Goal: Task Accomplishment & Management: Manage account settings

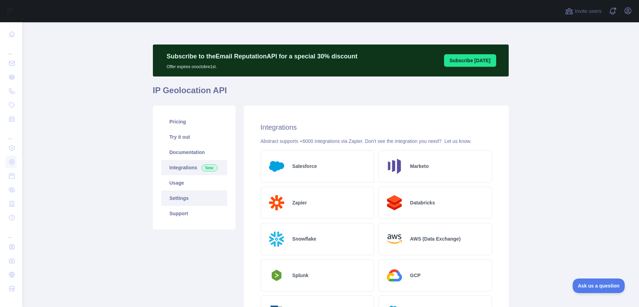
click at [178, 195] on link "Settings" at bounding box center [194, 198] width 66 height 15
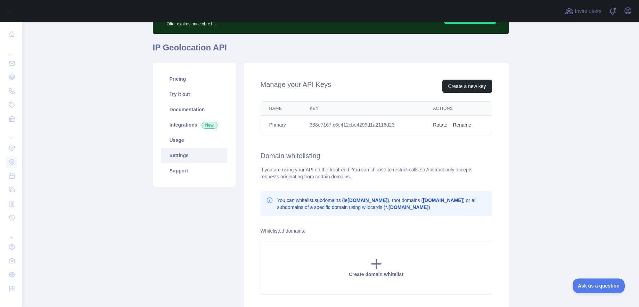
scroll to position [42, 0]
click at [181, 125] on link "Integrations New" at bounding box center [194, 125] width 66 height 15
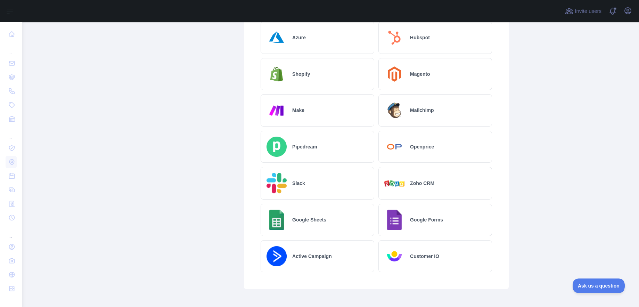
scroll to position [309, 0]
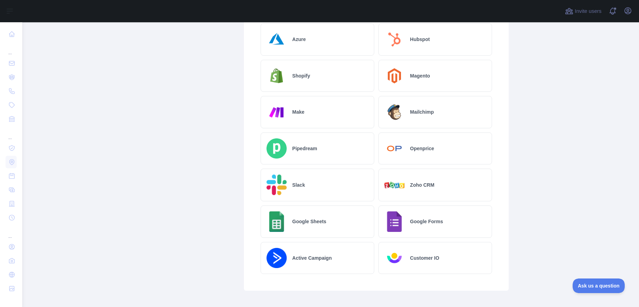
click at [329, 191] on div "Slack" at bounding box center [318, 185] width 114 height 33
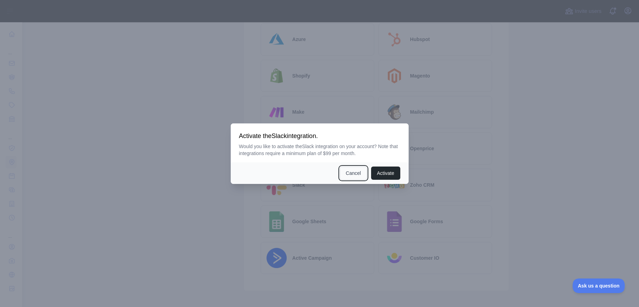
click at [351, 175] on button "Cancel" at bounding box center [353, 173] width 27 height 13
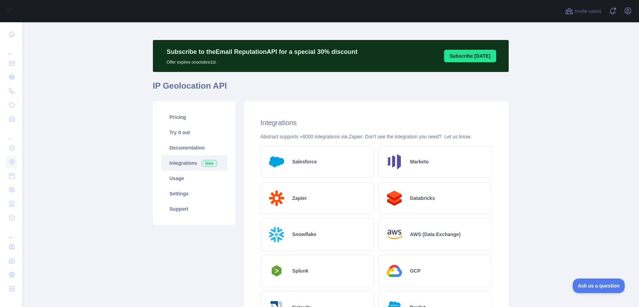
scroll to position [5, 0]
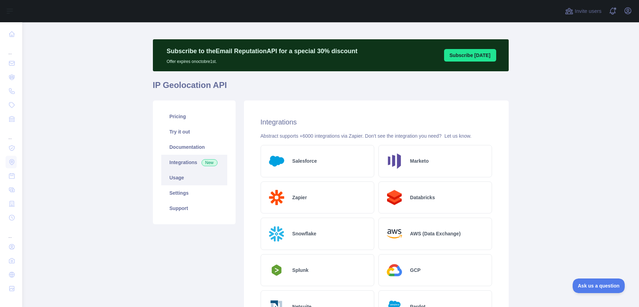
click at [185, 178] on link "Usage" at bounding box center [194, 177] width 66 height 15
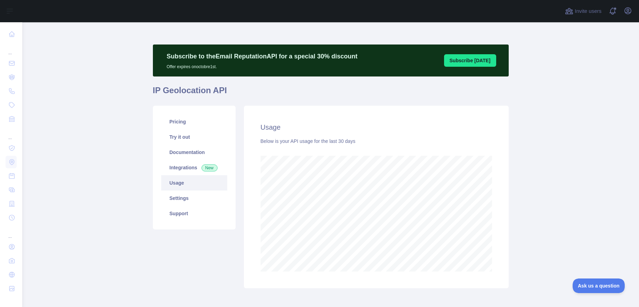
scroll to position [285, 612]
click at [183, 200] on link "Settings" at bounding box center [194, 198] width 66 height 15
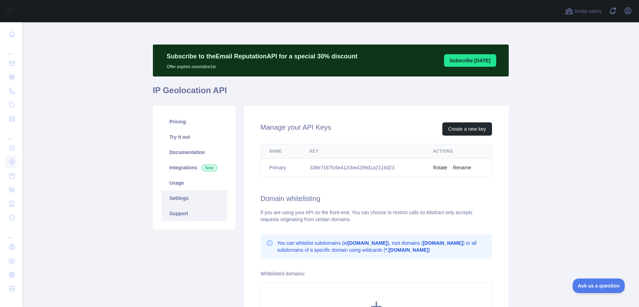
click at [183, 212] on link "Support" at bounding box center [194, 213] width 66 height 15
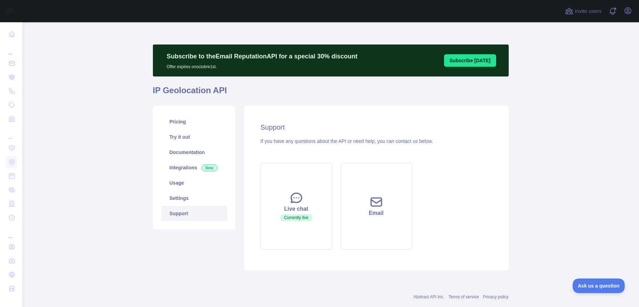
drag, startPoint x: 74, startPoint y: 195, endPoint x: 138, endPoint y: 178, distance: 66.4
click at [74, 195] on main "Subscribe to the Email Reputation API for a special 30 % discount Offer expires…" at bounding box center [330, 164] width 617 height 285
click at [175, 124] on link "Pricing" at bounding box center [194, 121] width 66 height 15
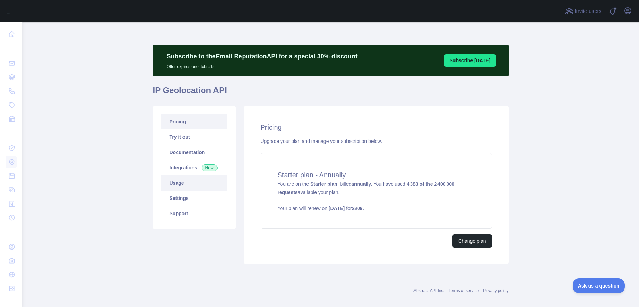
click at [180, 183] on link "Usage" at bounding box center [194, 182] width 66 height 15
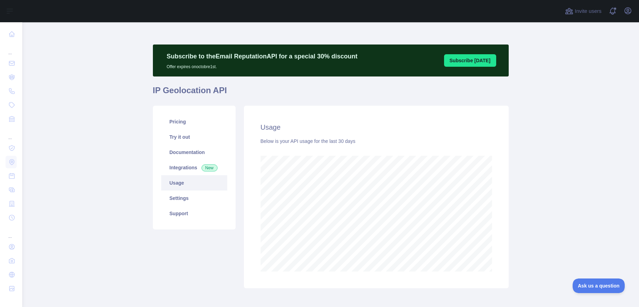
scroll to position [285, 612]
click at [177, 195] on link "Settings" at bounding box center [194, 198] width 66 height 15
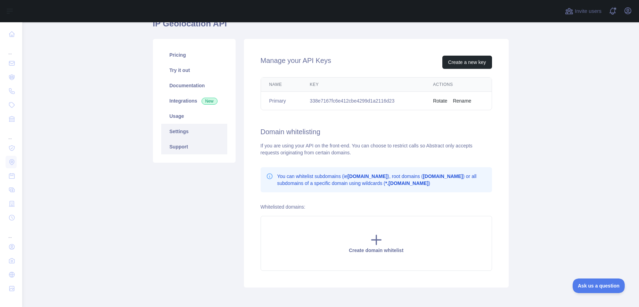
click at [188, 146] on link "Support" at bounding box center [194, 146] width 66 height 15
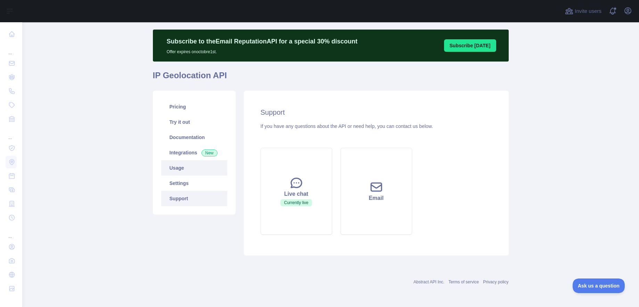
click at [175, 164] on link "Usage" at bounding box center [194, 167] width 66 height 15
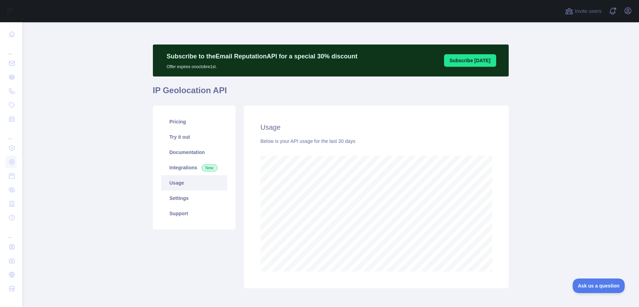
scroll to position [285, 612]
click at [180, 147] on link "Documentation" at bounding box center [194, 152] width 66 height 15
click at [628, 13] on icon "button" at bounding box center [628, 11] width 8 height 8
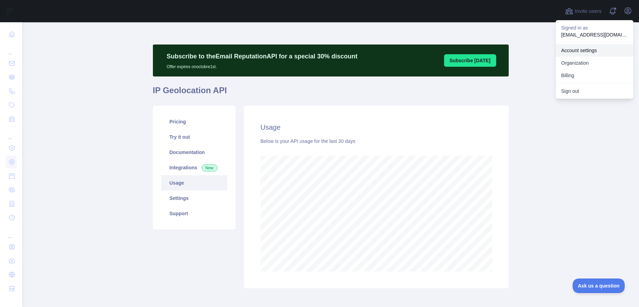
click at [588, 52] on link "Account settings" at bounding box center [595, 50] width 78 height 13
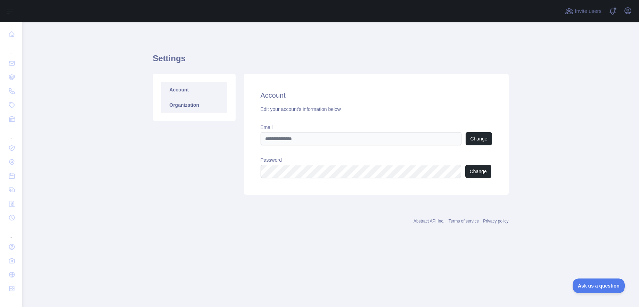
click at [180, 106] on link "Organization" at bounding box center [194, 104] width 66 height 15
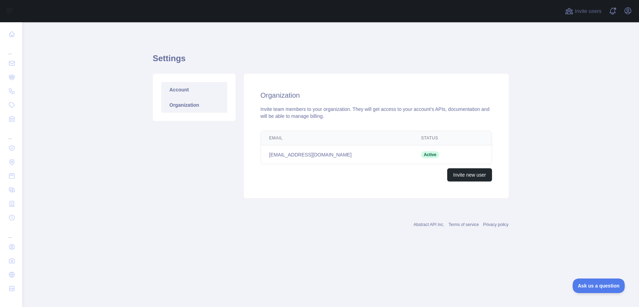
click at [184, 92] on link "Account" at bounding box center [194, 89] width 66 height 15
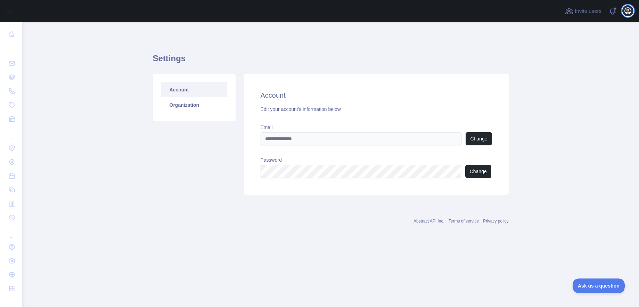
click at [630, 9] on icon "button" at bounding box center [628, 11] width 8 height 8
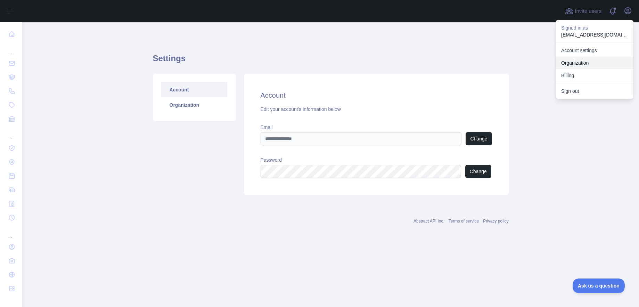
click at [573, 63] on link "Organization" at bounding box center [595, 63] width 78 height 13
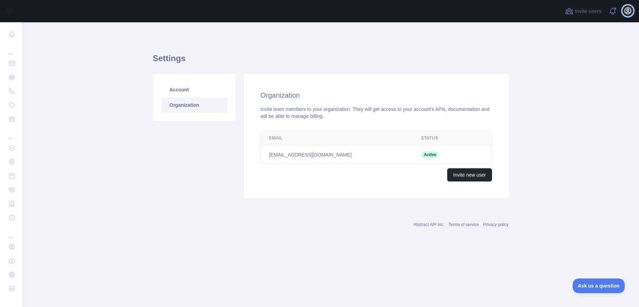
click at [627, 11] on icon "button" at bounding box center [628, 11] width 6 height 6
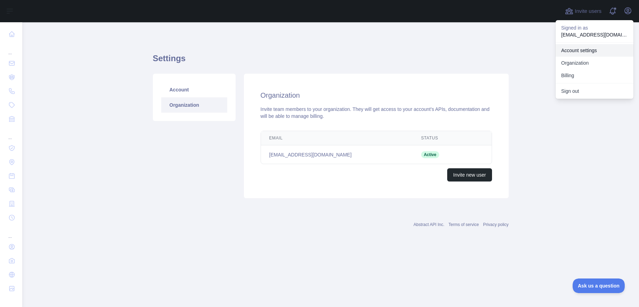
click at [593, 52] on link "Account settings" at bounding box center [595, 50] width 78 height 13
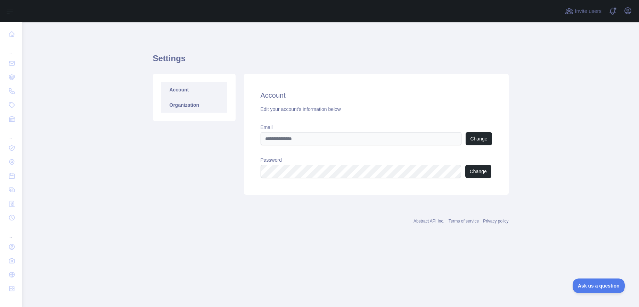
click at [193, 110] on link "Organization" at bounding box center [194, 104] width 66 height 15
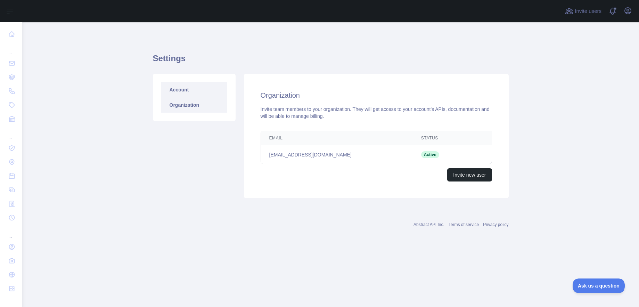
click at [185, 96] on link "Account" at bounding box center [194, 89] width 66 height 15
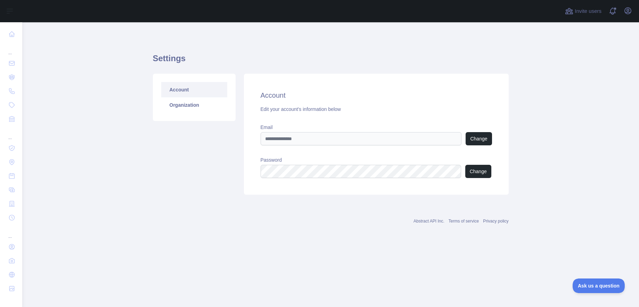
drag, startPoint x: 177, startPoint y: 159, endPoint x: 169, endPoint y: 161, distance: 7.6
click at [176, 159] on div "Account Organization" at bounding box center [194, 134] width 91 height 121
